Goal: Check status: Check status

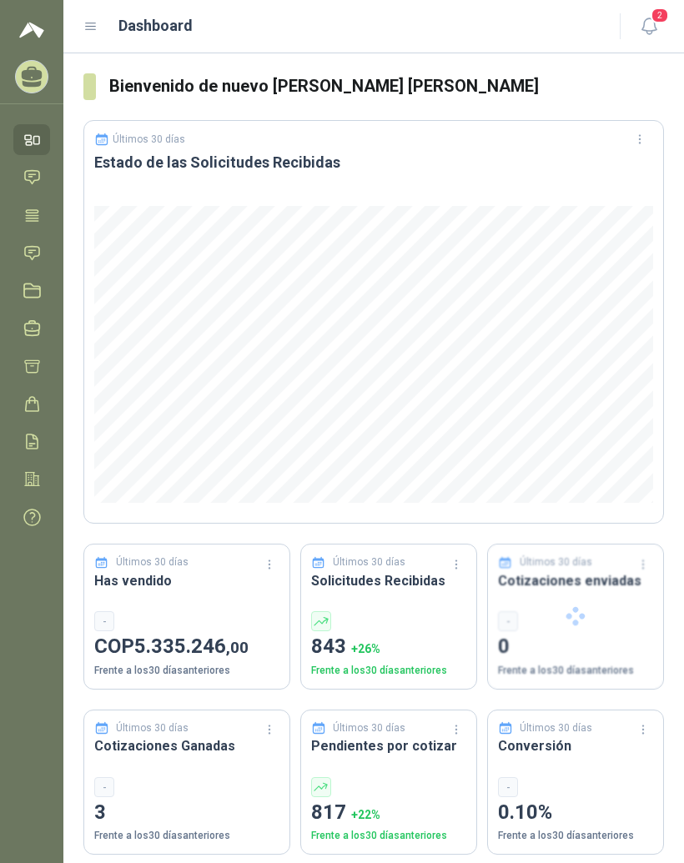
click at [83, 35] on div "Dashboard" at bounding box center [341, 25] width 516 height 23
click at [89, 28] on icon at bounding box center [90, 26] width 15 height 15
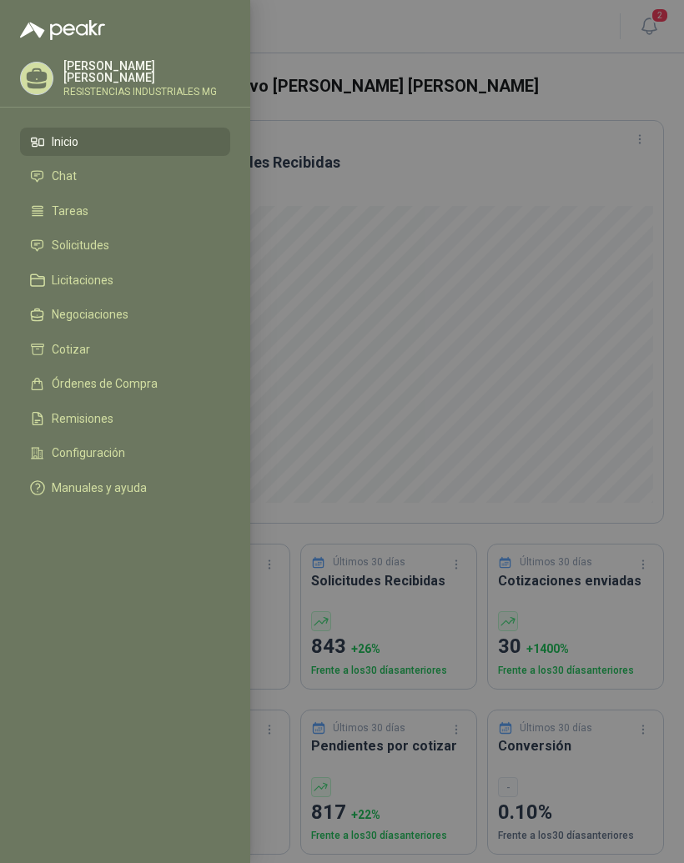
click at [121, 252] on li "Solicitudes" at bounding box center [125, 246] width 190 height 15
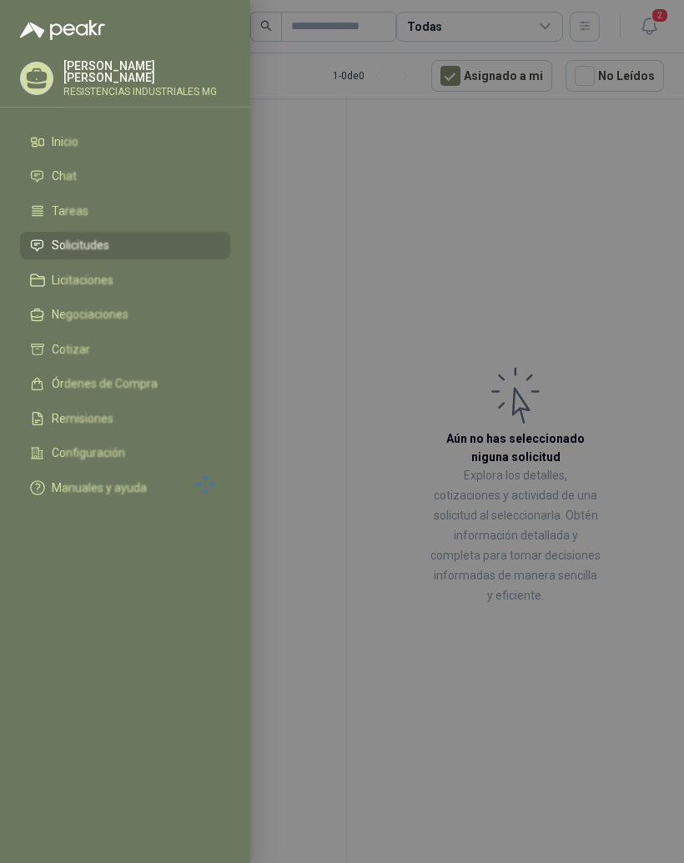
click at [602, 316] on div at bounding box center [342, 431] width 684 height 863
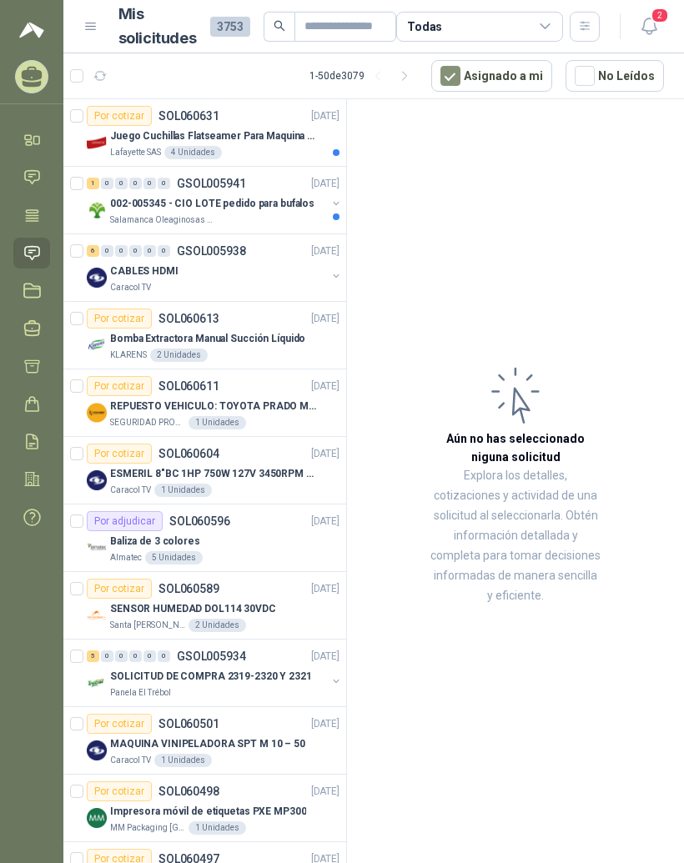
click at [223, 128] on p "Juego Cuchillas Flatseamer Para Maquina de Coser" at bounding box center [214, 136] width 208 height 16
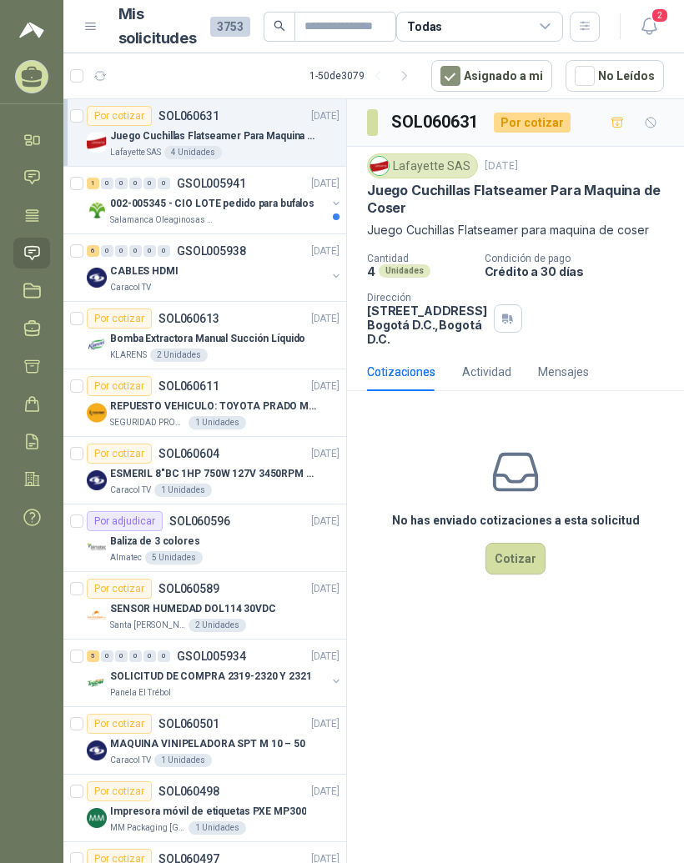
click at [266, 198] on p "002-005345 - CIO LOTE pedido para bufalos" at bounding box center [212, 204] width 204 height 16
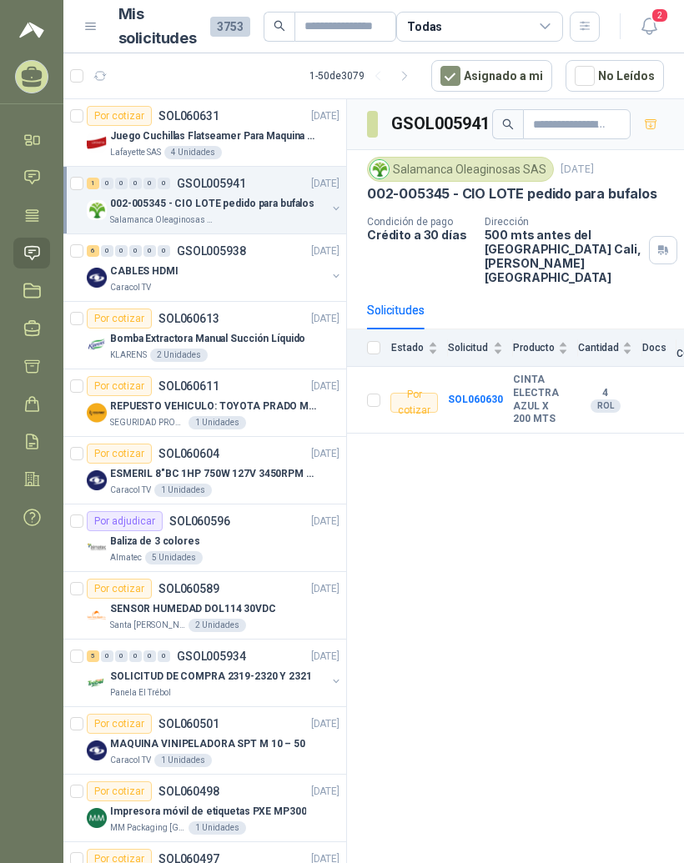
click at [249, 126] on div "Juego Cuchillas Flatseamer Para Maquina de Coser" at bounding box center [224, 136] width 229 height 20
